Goal: Task Accomplishment & Management: Complete application form

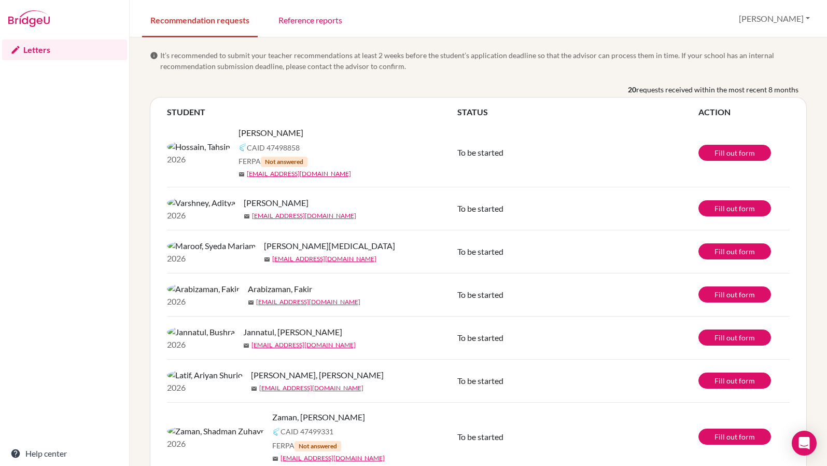
drag, startPoint x: 197, startPoint y: 132, endPoint x: 252, endPoint y: 132, distance: 55.0
click at [252, 132] on div "[PERSON_NAME]" at bounding box center [352, 133] width 227 height 12
copy span "[PERSON_NAME]"
click at [357, 214] on div "Varshney, Aditya mail s12659@isdbd.org" at bounding box center [354, 209] width 221 height 24
click at [737, 148] on link "Fill out form" at bounding box center [735, 153] width 73 height 16
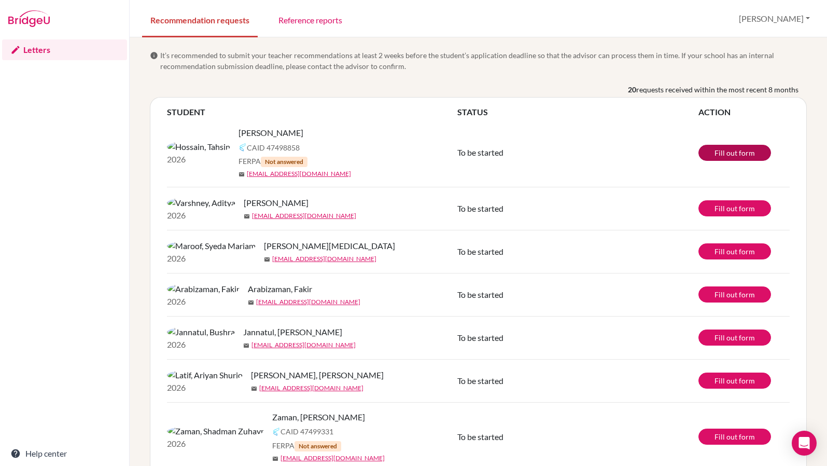
click at [715, 147] on link "Fill out form" at bounding box center [735, 153] width 73 height 16
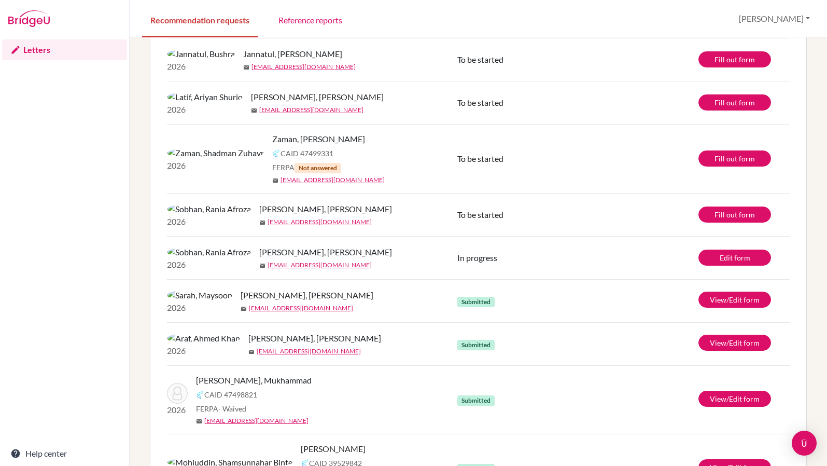
scroll to position [206, 0]
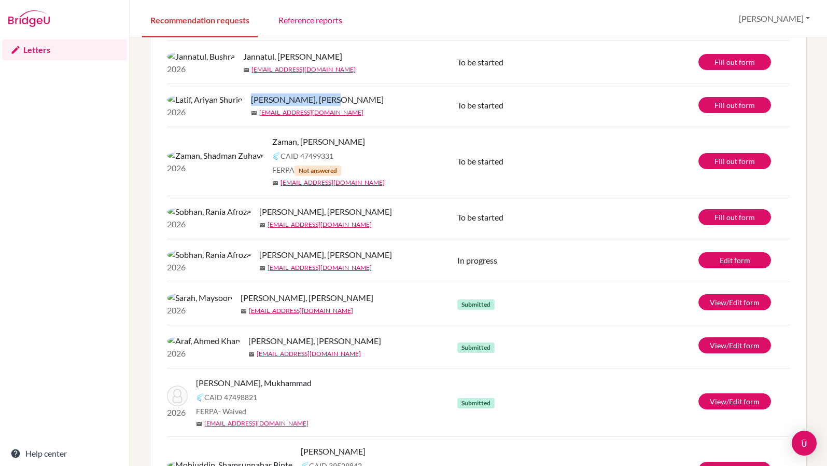
drag, startPoint x: 196, startPoint y: 129, endPoint x: 268, endPoint y: 132, distance: 72.2
click at [268, 106] on div "[PERSON_NAME], [PERSON_NAME]" at bounding box center [358, 99] width 214 height 12
copy span "[PERSON_NAME], [PERSON_NAME]"
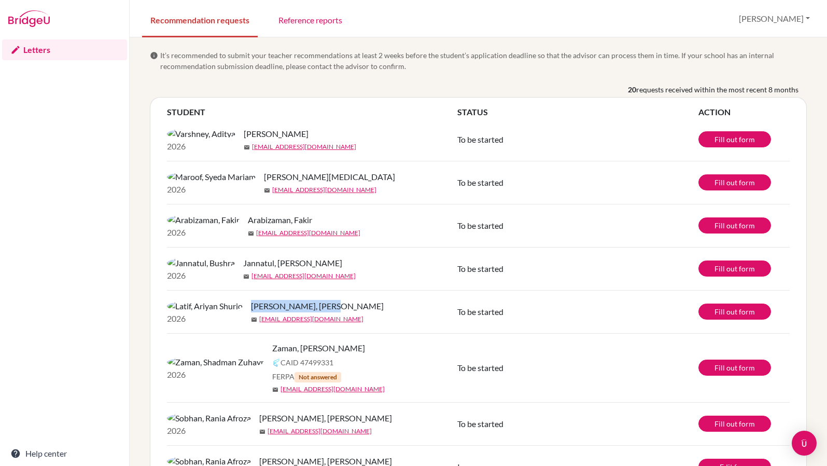
scroll to position [-1, 0]
click at [266, 324] on div "mail s13089@isdbd.org" at bounding box center [358, 318] width 214 height 9
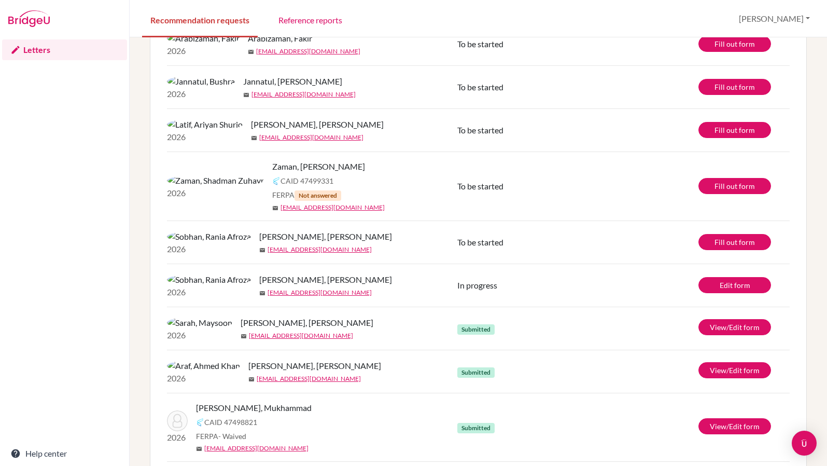
scroll to position [143, 0]
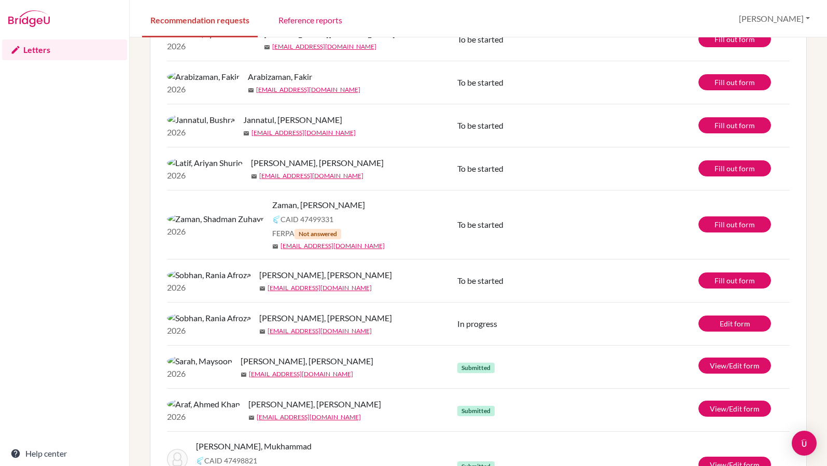
click at [273, 190] on td "2026 Latif, Ariyan Shurjo mail s13089@isdbd.org" at bounding box center [312, 168] width 290 height 43
drag, startPoint x: 197, startPoint y: 194, endPoint x: 266, endPoint y: 194, distance: 69.5
click at [266, 169] on div "[PERSON_NAME], [PERSON_NAME]" at bounding box center [358, 163] width 214 height 12
copy span "[PERSON_NAME], [PERSON_NAME]"
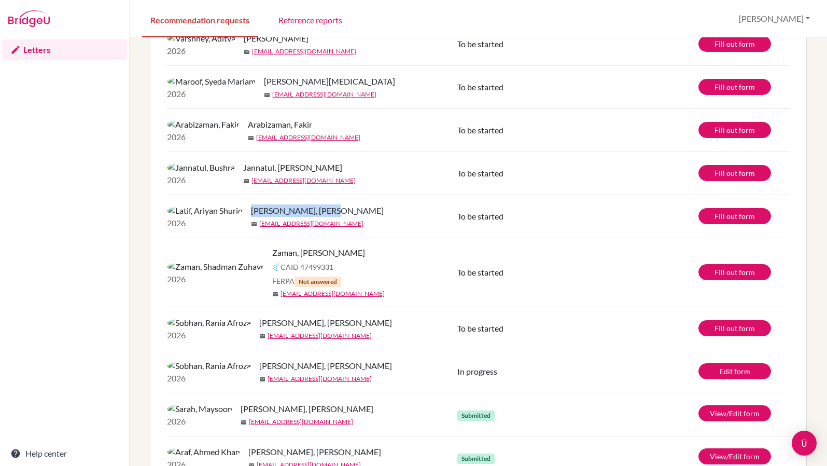
scroll to position [138, 0]
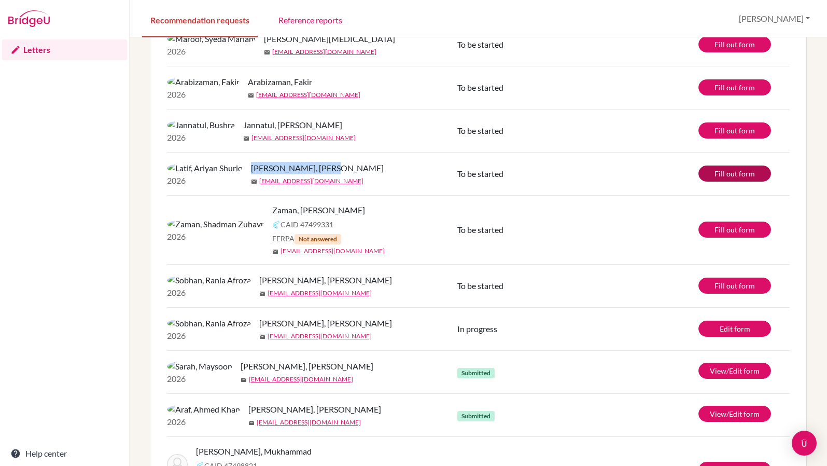
click at [737, 182] on link "Fill out form" at bounding box center [735, 173] width 73 height 16
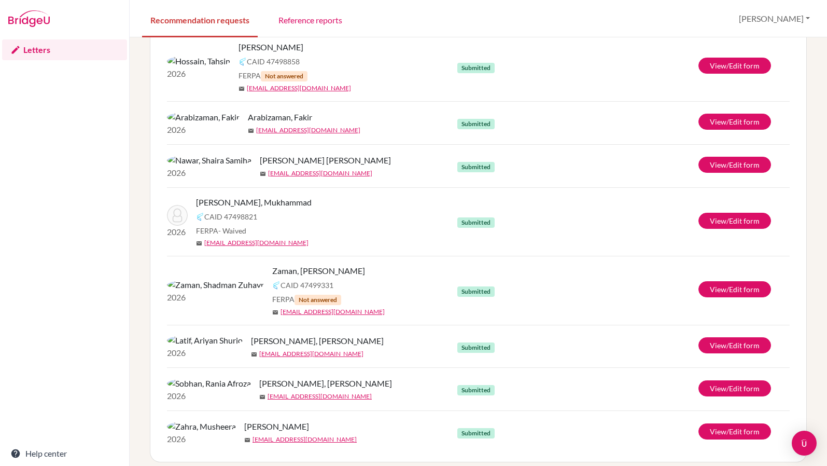
scroll to position [707, 0]
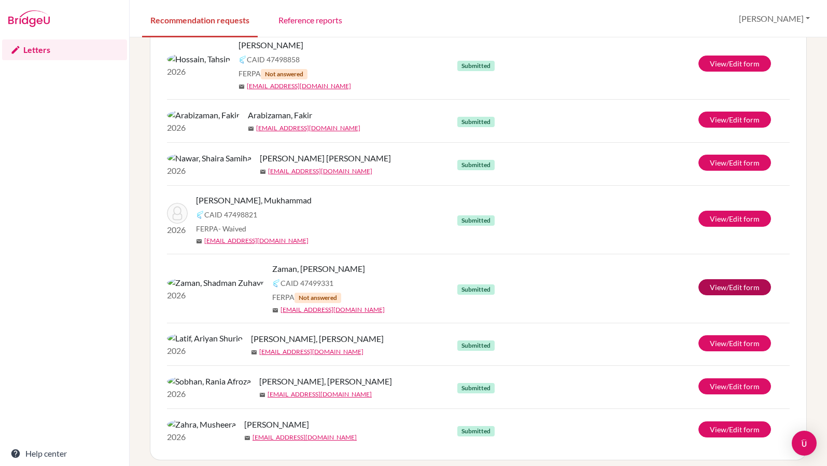
click at [726, 295] on link "View/Edit form" at bounding box center [735, 287] width 73 height 16
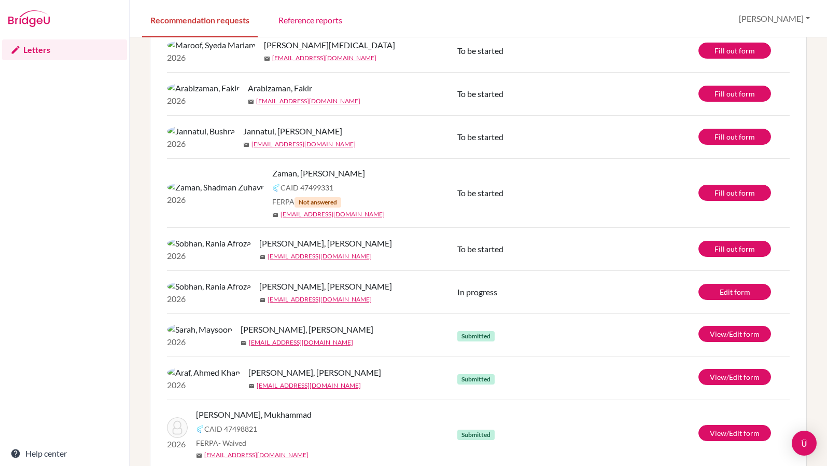
scroll to position [131, 0]
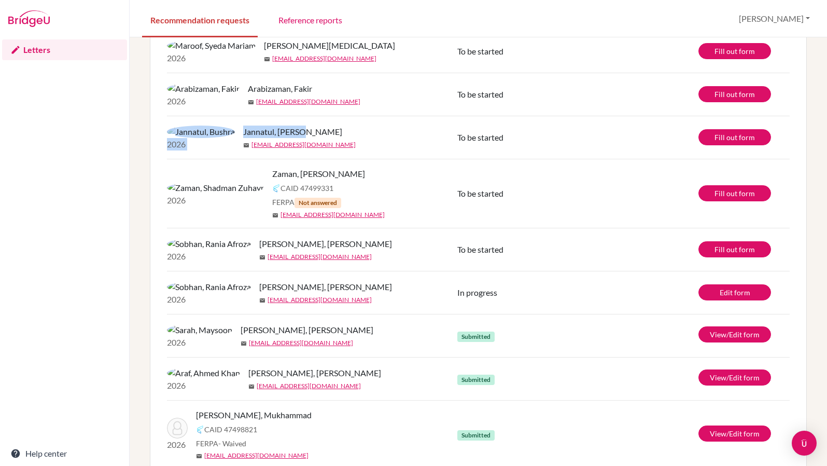
drag, startPoint x: 196, startPoint y: 156, endPoint x: 261, endPoint y: 155, distance: 65.3
click at [261, 150] on div "2026 Jannatul, Bushra mail s12268@isdbd.org" at bounding box center [312, 137] width 306 height 26
copy div "2026 Jannatul, Bushra"
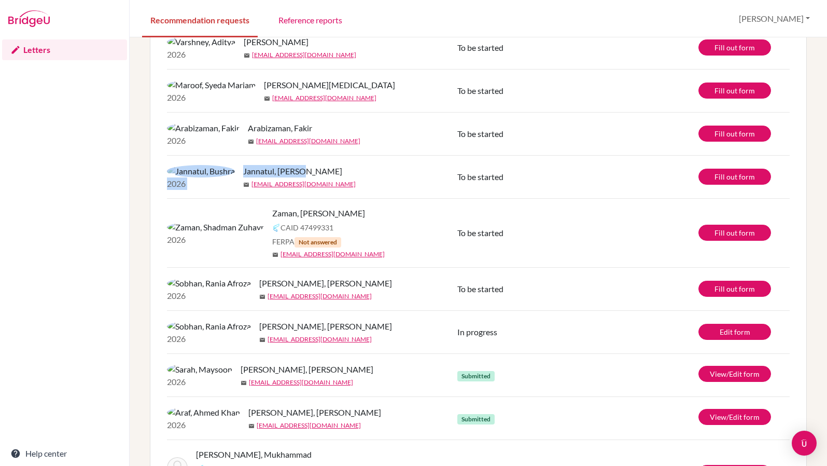
scroll to position [87, 0]
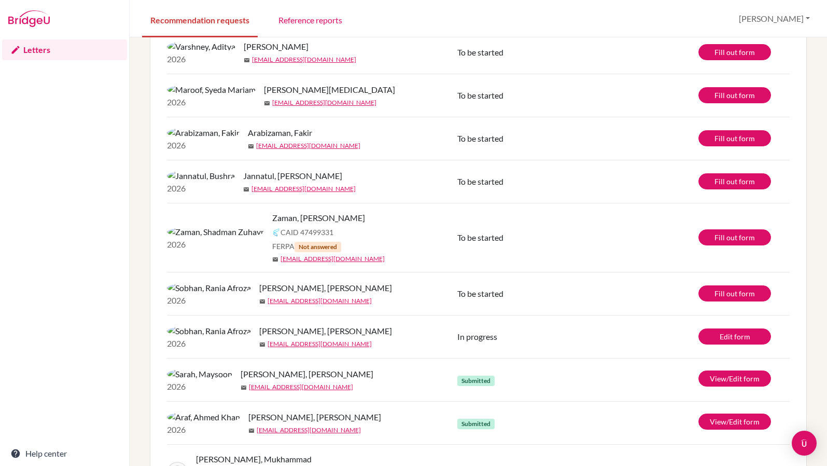
click at [269, 193] on div "mail s12268@isdbd.org" at bounding box center [354, 188] width 222 height 9
drag, startPoint x: 258, startPoint y: 200, endPoint x: 197, endPoint y: 200, distance: 61.7
click at [243, 182] on div "Jannatul, [PERSON_NAME]" at bounding box center [354, 176] width 222 height 12
copy span "Jannatul, [PERSON_NAME]"
click at [740, 189] on link "Fill out form" at bounding box center [735, 181] width 73 height 16
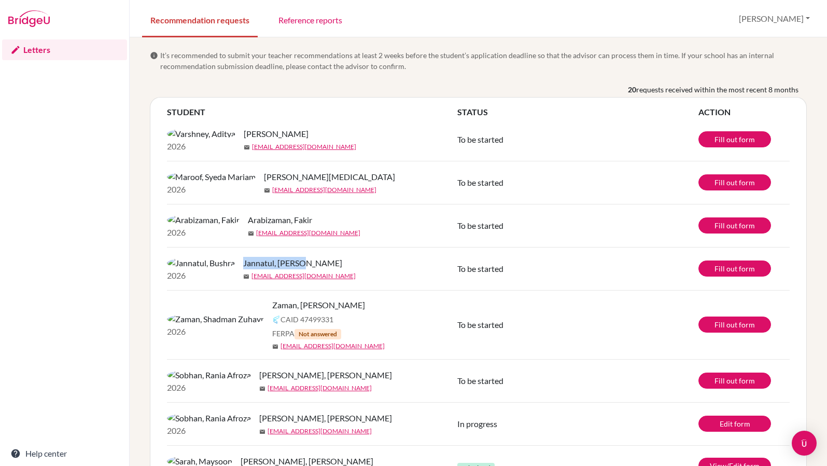
scroll to position [0, 0]
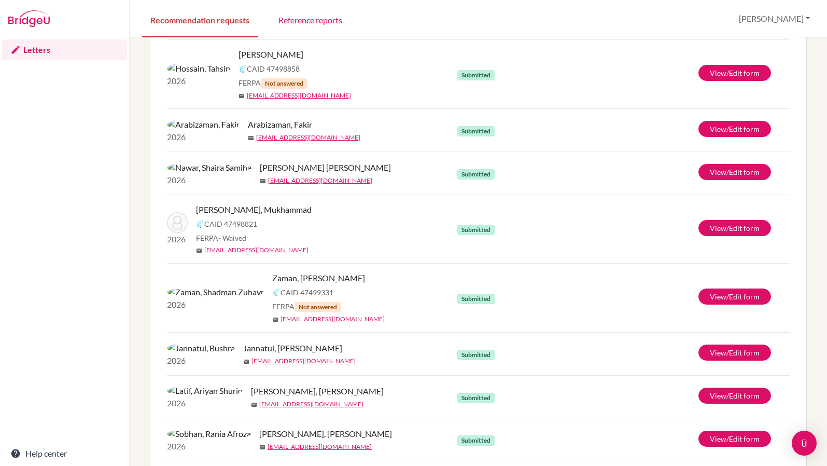
scroll to position [655, 0]
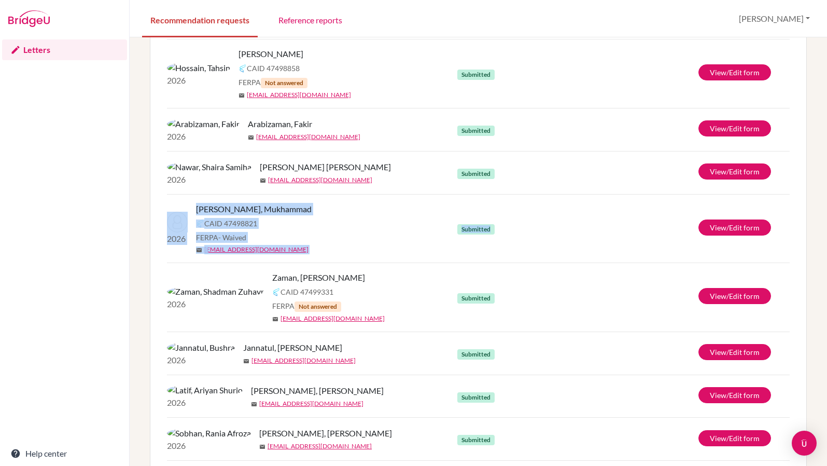
drag, startPoint x: 520, startPoint y: 292, endPoint x: 520, endPoint y: 244, distance: 48.2
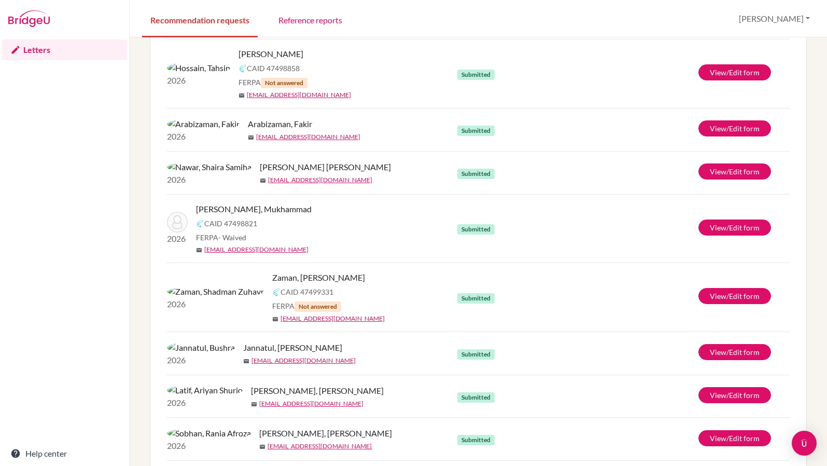
click at [520, 262] on td "Submitted" at bounding box center [577, 228] width 241 height 68
click at [513, 331] on td "Submitted" at bounding box center [577, 296] width 241 height 69
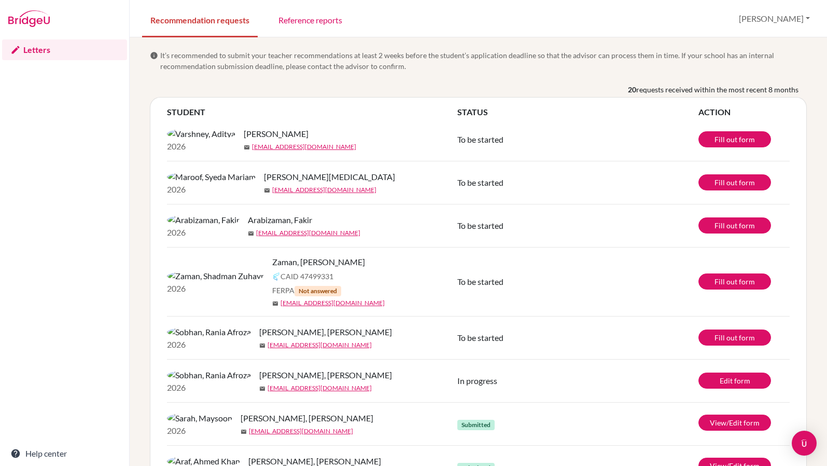
scroll to position [0, 0]
